Goal: Transaction & Acquisition: Purchase product/service

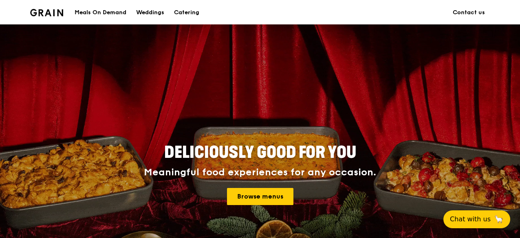
click at [119, 11] on div "Meals On Demand" at bounding box center [101, 12] width 52 height 24
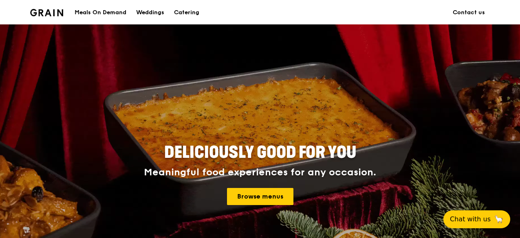
scroll to position [359, 0]
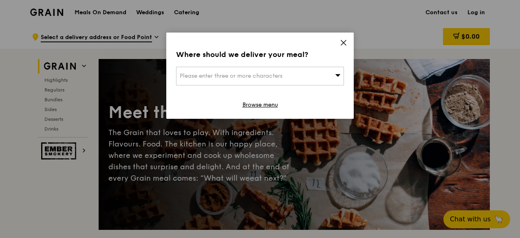
click at [257, 66] on div "Where should we deliver your meal? Please enter three or more characters Browse…" at bounding box center [260, 76] width 188 height 86
click at [256, 75] on span "Please enter three or more characters" at bounding box center [231, 76] width 103 height 7
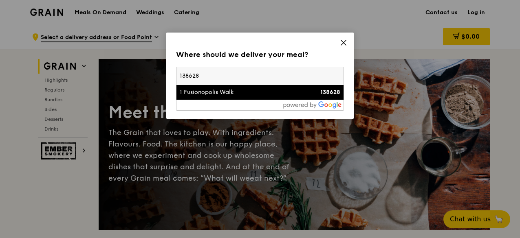
type input "138628"
click at [276, 93] on div "1 Fusionopolis Walk" at bounding box center [240, 92] width 121 height 8
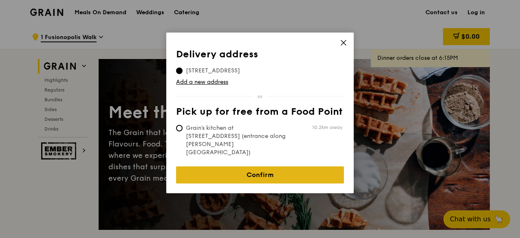
click at [265, 167] on link "Confirm" at bounding box center [260, 175] width 168 height 17
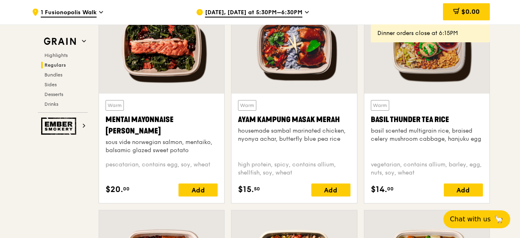
scroll to position [704, 0]
